Goal: Task Accomplishment & Management: Manage account settings

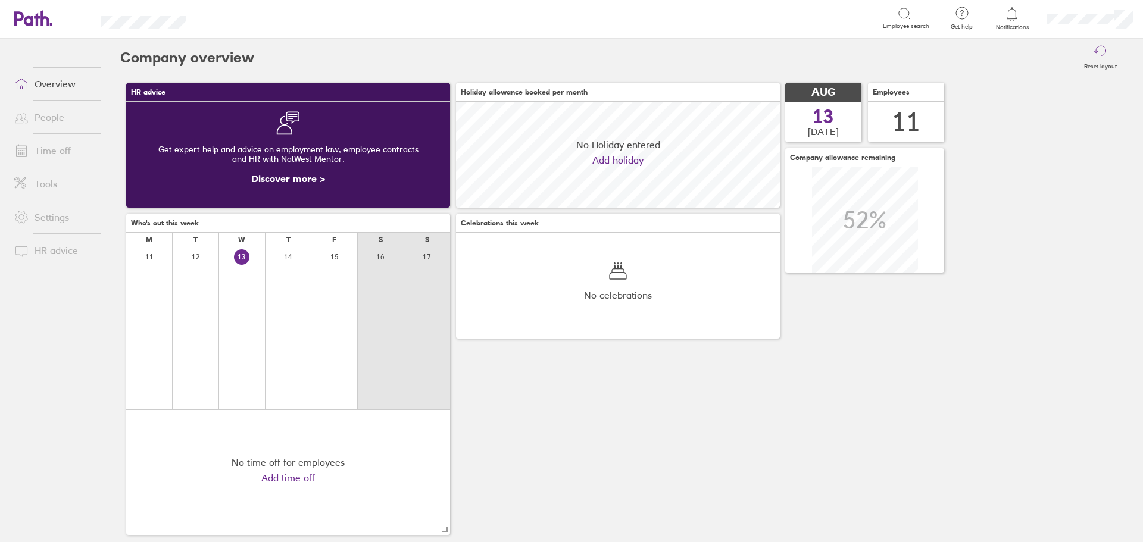
scroll to position [106, 324]
click at [62, 106] on link "People" at bounding box center [53, 117] width 96 height 24
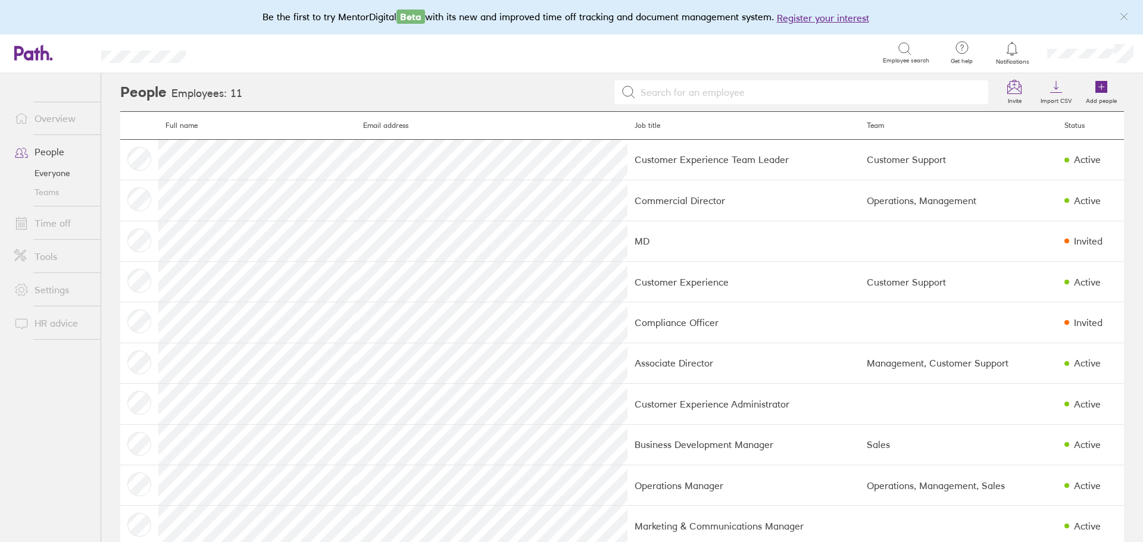
click at [57, 218] on link "Time off" at bounding box center [53, 223] width 96 height 24
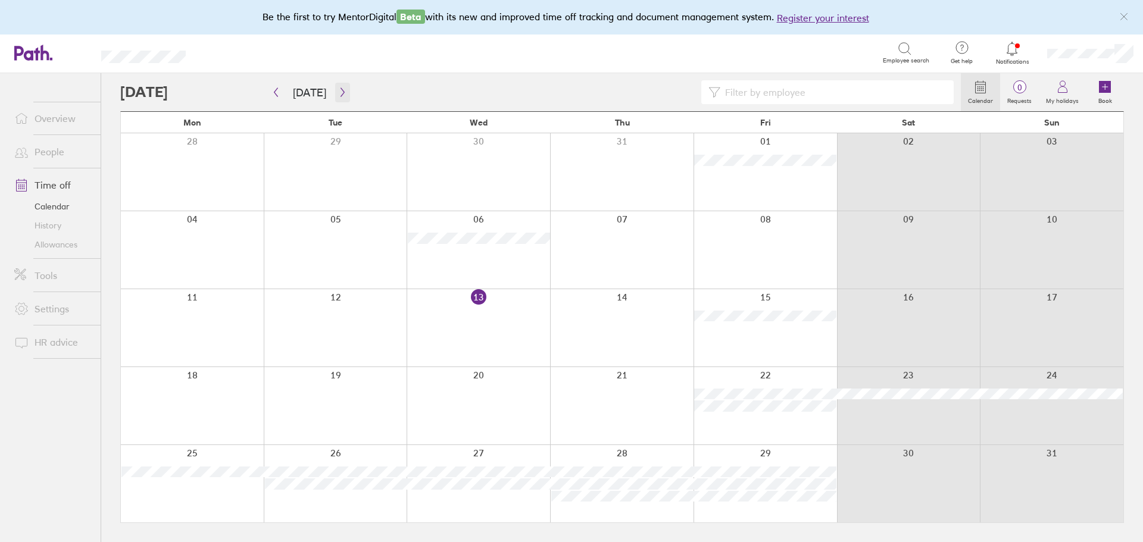
click at [335, 101] on button "button" at bounding box center [342, 93] width 15 height 20
click at [268, 98] on button "button" at bounding box center [275, 93] width 15 height 20
